Goal: Information Seeking & Learning: Find specific fact

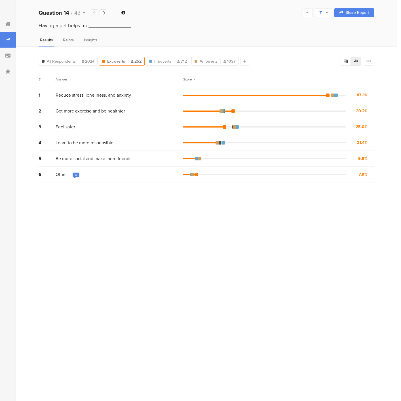
click at [94, 13] on icon at bounding box center [94, 13] width 3 height 4
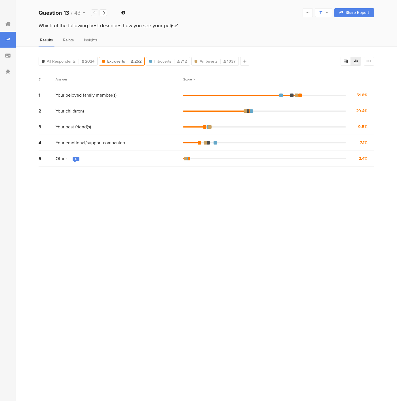
click at [94, 13] on icon at bounding box center [94, 13] width 3 height 4
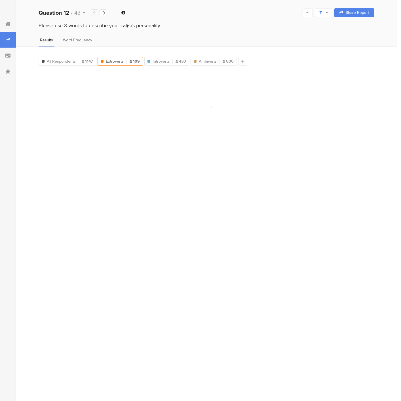
click at [94, 13] on icon at bounding box center [94, 13] width 3 height 4
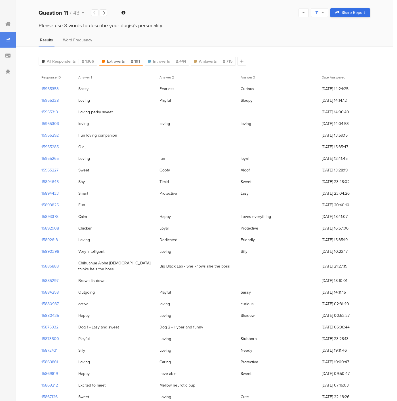
click at [339, 12] on icon at bounding box center [337, 12] width 4 height 4
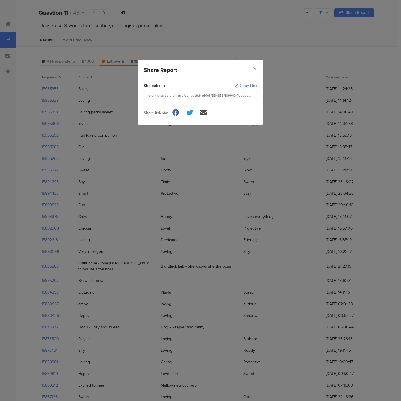
click at [189, 95] on div "dialog" at bounding box center [199, 95] width 104 height 5
click at [241, 84] on div "Copy Link" at bounding box center [248, 86] width 17 height 6
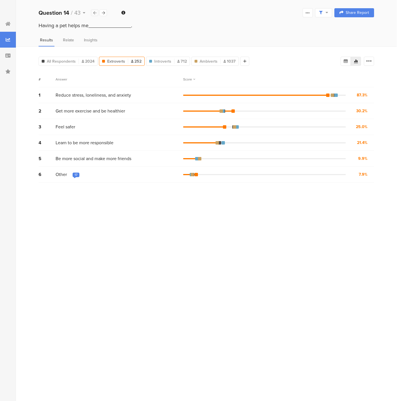
click at [93, 13] on icon at bounding box center [94, 13] width 3 height 4
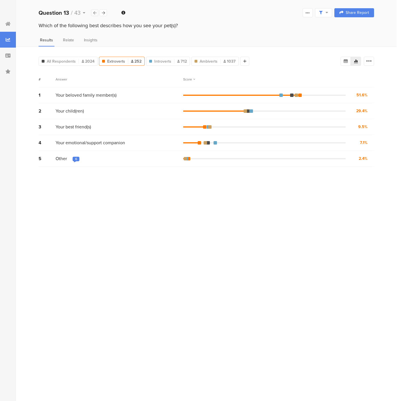
click at [93, 13] on icon at bounding box center [94, 13] width 3 height 4
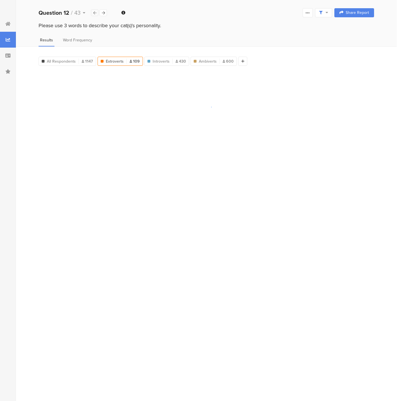
click at [93, 13] on icon at bounding box center [94, 13] width 3 height 4
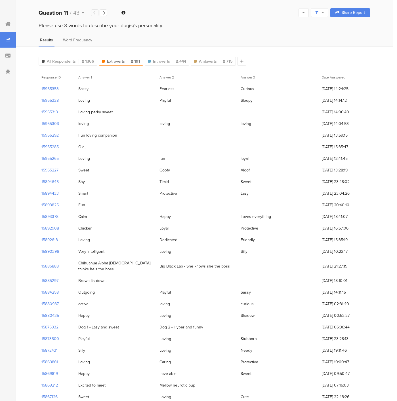
click at [93, 13] on icon at bounding box center [94, 13] width 3 height 4
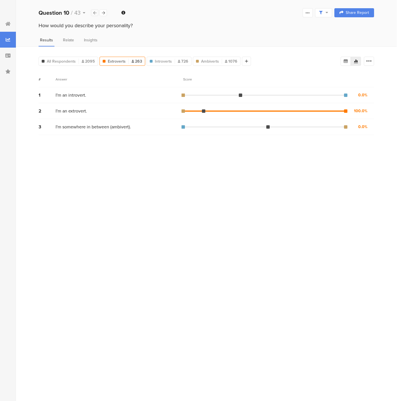
click at [93, 13] on icon at bounding box center [94, 13] width 3 height 4
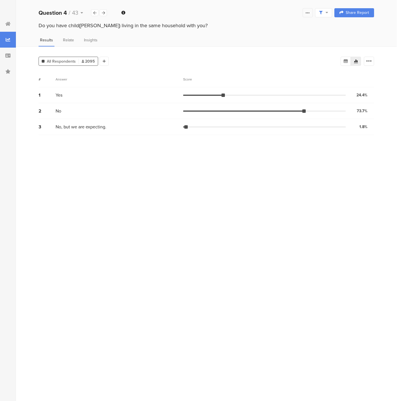
click at [309, 12] on icon at bounding box center [307, 12] width 5 height 5
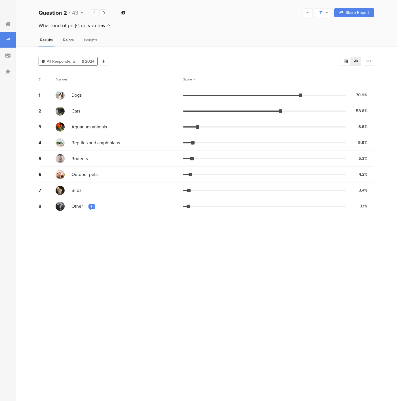
click at [69, 43] on div "Relate" at bounding box center [69, 41] width 14 height 9
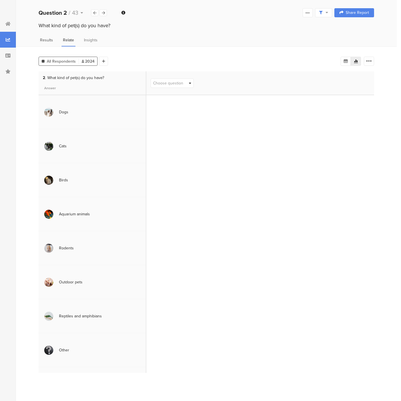
click at [51, 41] on span "Results" at bounding box center [46, 40] width 13 height 6
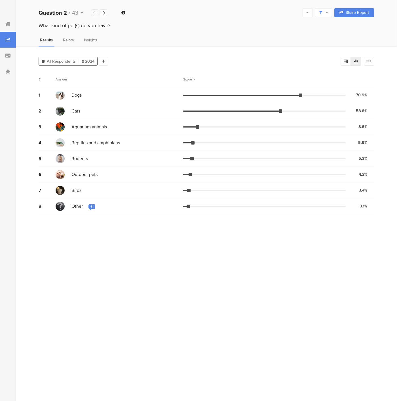
click at [92, 12] on div at bounding box center [94, 12] width 7 height 7
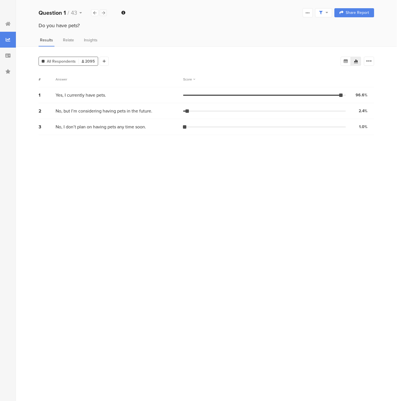
click at [104, 13] on icon at bounding box center [103, 13] width 3 height 4
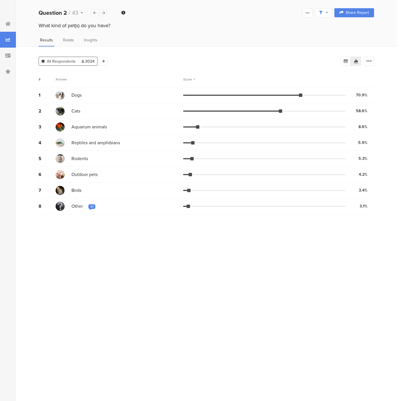
click at [104, 14] on icon at bounding box center [103, 13] width 3 height 4
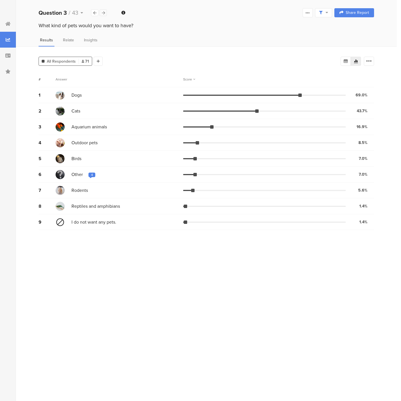
click at [104, 14] on icon at bounding box center [103, 13] width 3 height 4
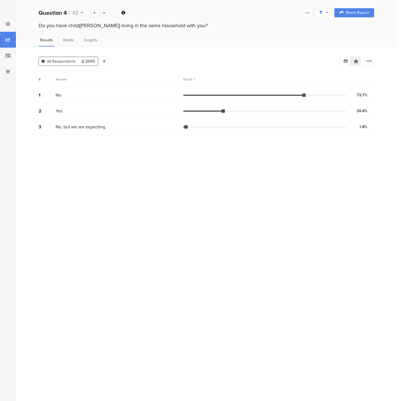
click at [104, 14] on icon at bounding box center [103, 13] width 3 height 4
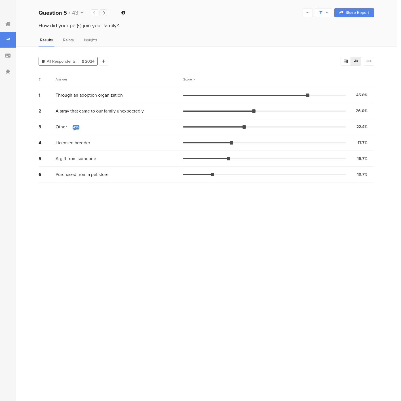
click at [104, 14] on icon at bounding box center [103, 13] width 3 height 4
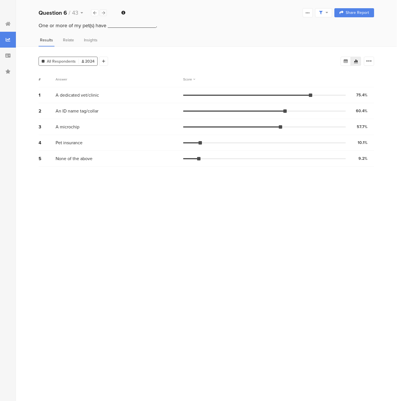
click at [104, 14] on icon at bounding box center [103, 13] width 3 height 4
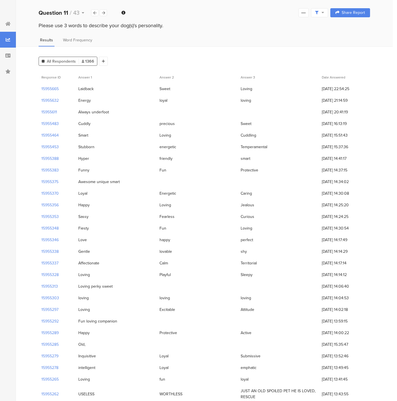
click at [328, 14] on div at bounding box center [319, 12] width 17 height 9
click at [306, 12] on icon at bounding box center [303, 12] width 5 height 5
click at [70, 38] on span "Word Frequency" at bounding box center [77, 40] width 29 height 6
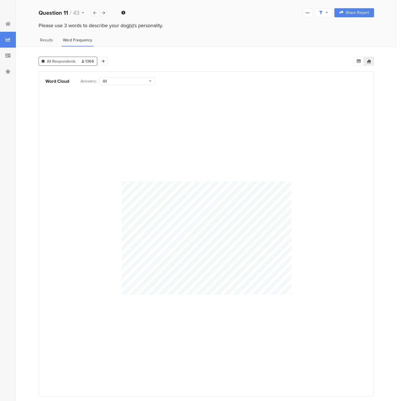
click at [49, 40] on span "Results" at bounding box center [46, 40] width 13 height 6
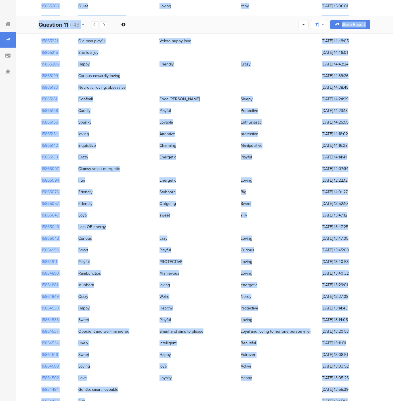
scroll to position [2763, 0]
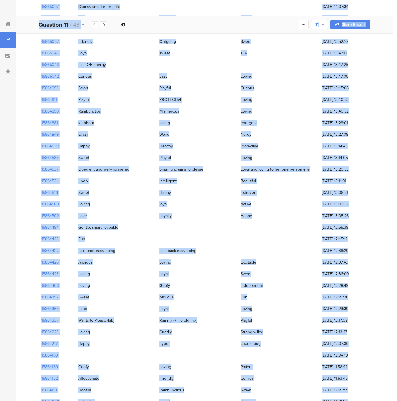
drag, startPoint x: 39, startPoint y: 12, endPoint x: 369, endPoint y: 296, distance: 435.5
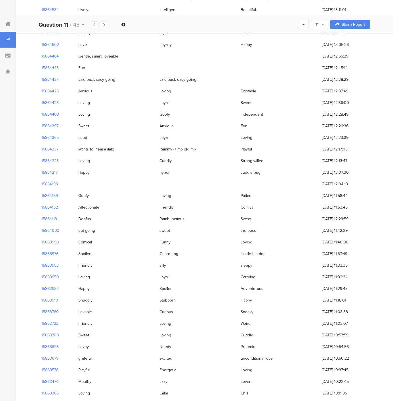
click at [367, 286] on span "23/07/2020 at 11:29:47" at bounding box center [344, 289] width 45 height 6
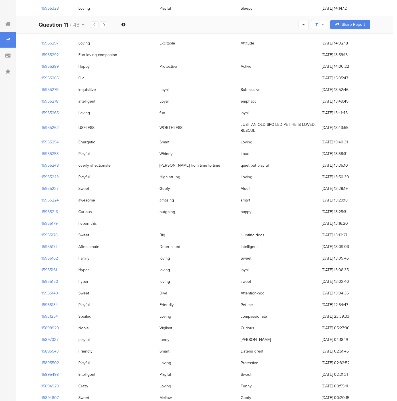
scroll to position [0, 0]
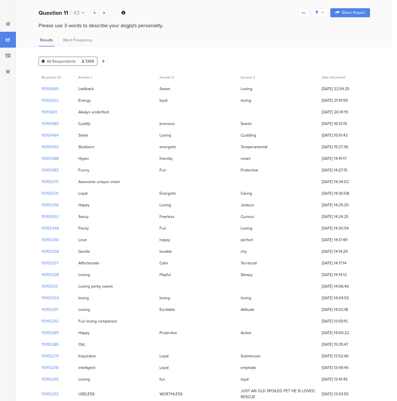
click at [88, 61] on span "1366" at bounding box center [88, 61] width 12 height 6
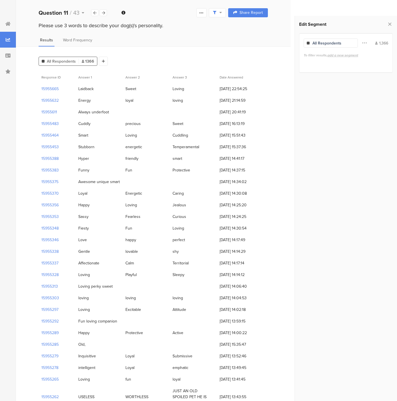
click at [88, 61] on span "1366" at bounding box center [88, 61] width 12 height 6
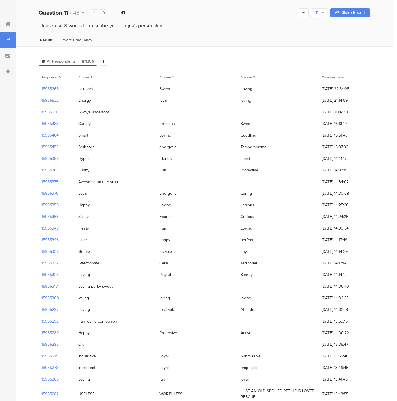
click at [83, 41] on span "Word Frequency" at bounding box center [77, 40] width 29 height 6
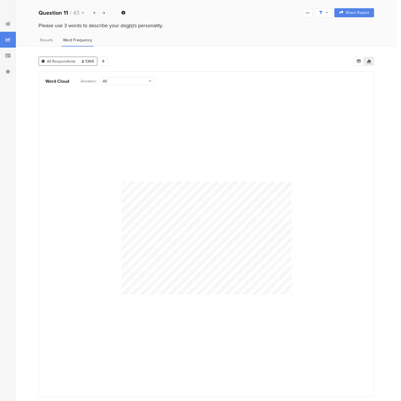
click at [119, 79] on div "All" at bounding box center [126, 81] width 46 height 6
click at [83, 60] on icon at bounding box center [83, 61] width 3 height 3
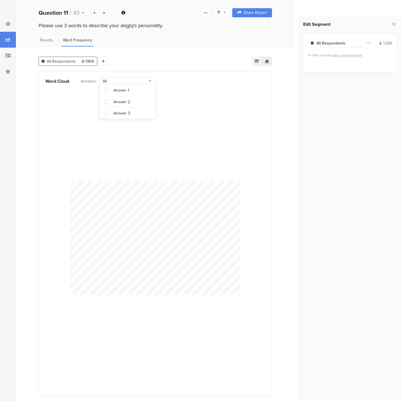
click at [258, 63] on div at bounding box center [257, 61] width 10 height 9
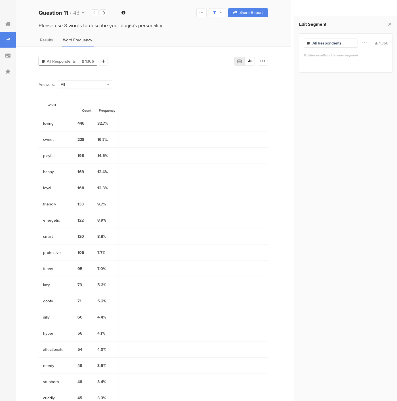
click at [174, 150] on div "playful 198 14.5%" at bounding box center [153, 156] width 229 height 16
click at [80, 62] on div "All Respondents 1366" at bounding box center [68, 61] width 58 height 6
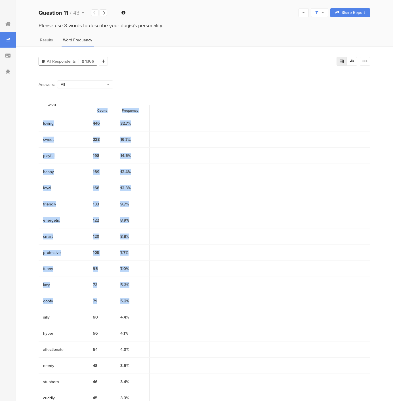
scroll to position [56, 0]
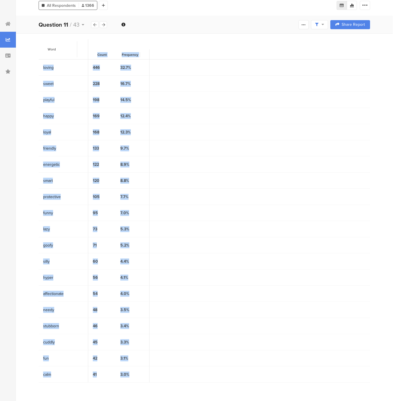
drag, startPoint x: 42, startPoint y: 114, endPoint x: 126, endPoint y: 379, distance: 277.9
click at [126, 379] on div "Word Count Frequency loving 446 32.7% sweet 228 16.7% playful 198 14.5% happy 1…" at bounding box center [204, 210] width 331 height 343
copy div "Count Frequency loving 446 32.7% sweet 228 16.7% playful 198 14.5% happy 169 12…"
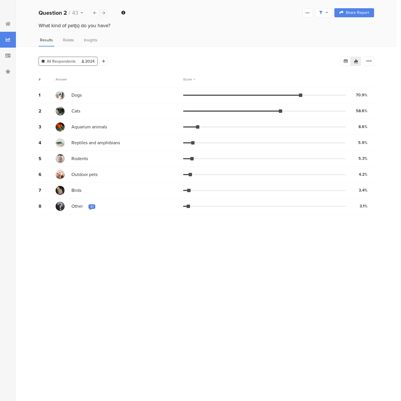
click at [100, 13] on div at bounding box center [103, 12] width 7 height 7
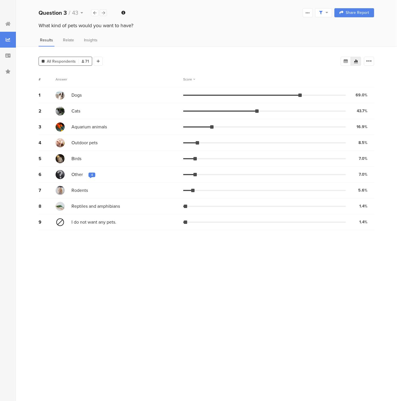
click at [102, 13] on icon at bounding box center [103, 13] width 3 height 4
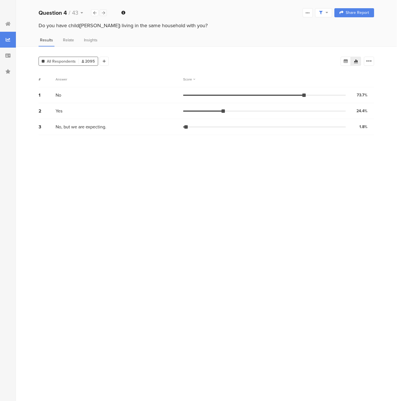
click at [102, 13] on icon at bounding box center [103, 13] width 3 height 4
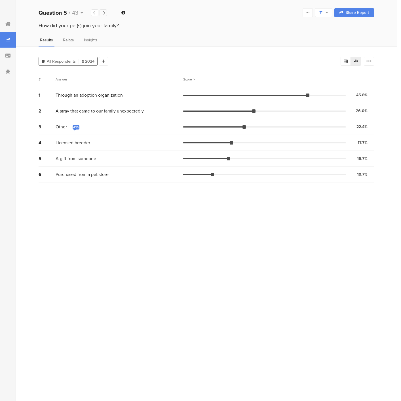
click at [106, 13] on div at bounding box center [103, 12] width 7 height 7
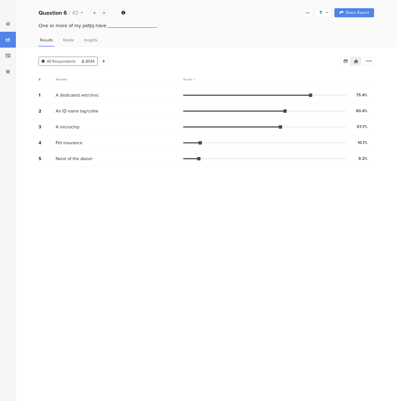
click at [106, 13] on div at bounding box center [103, 12] width 7 height 7
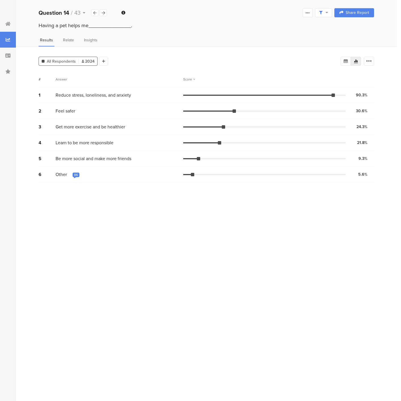
click at [104, 105] on div "2 Feel safer 30.6% 620 votes" at bounding box center [207, 111] width 336 height 16
click at [57, 95] on span "Reduce stress, loneliness, and anxiety" at bounding box center [93, 95] width 75 height 7
drag, startPoint x: 57, startPoint y: 95, endPoint x: 365, endPoint y: 114, distance: 308.9
click at [365, 114] on div "1 Reduce stress, loneliness, and anxiety 90.3% 1828 votes 2 Feel safer 30.6% 62…" at bounding box center [207, 134] width 336 height 95
copy div "Reduce stress, loneliness, and anxiety 90.3% 1828 votes 2 Feel safer 30.6% 620 …"
